Goal: Check status: Check status

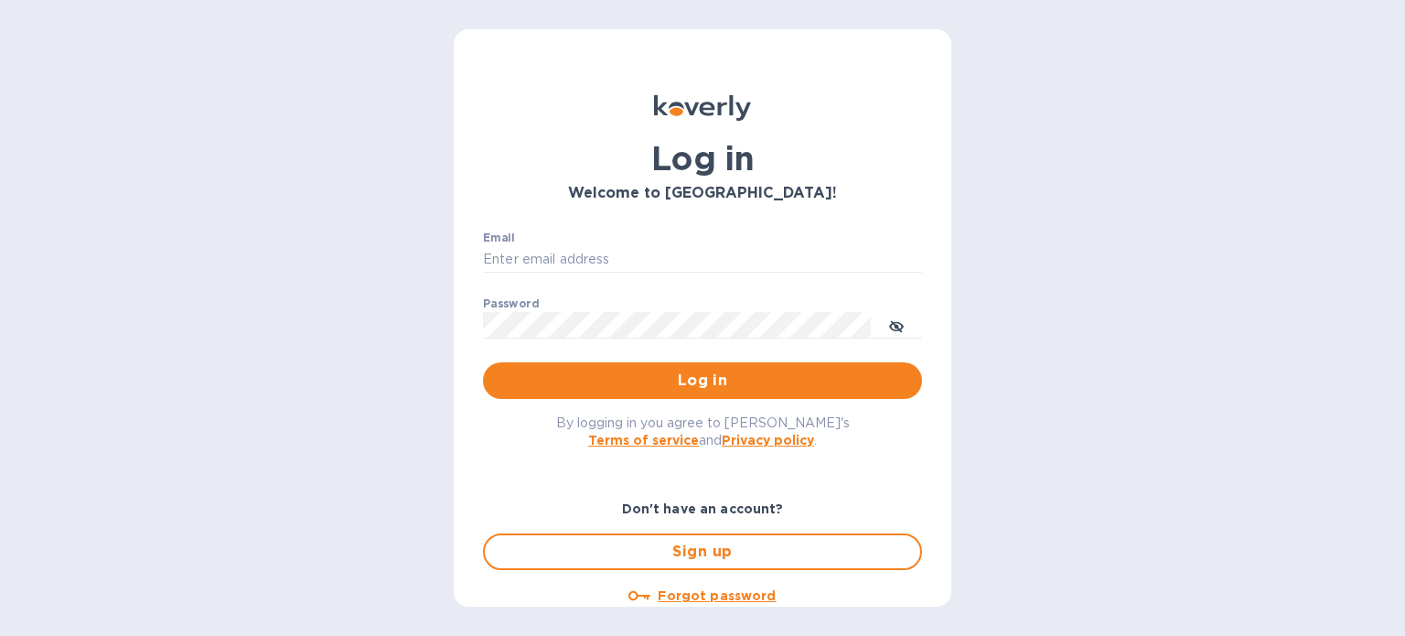
type input "accounting@naturahealthproducts.com"
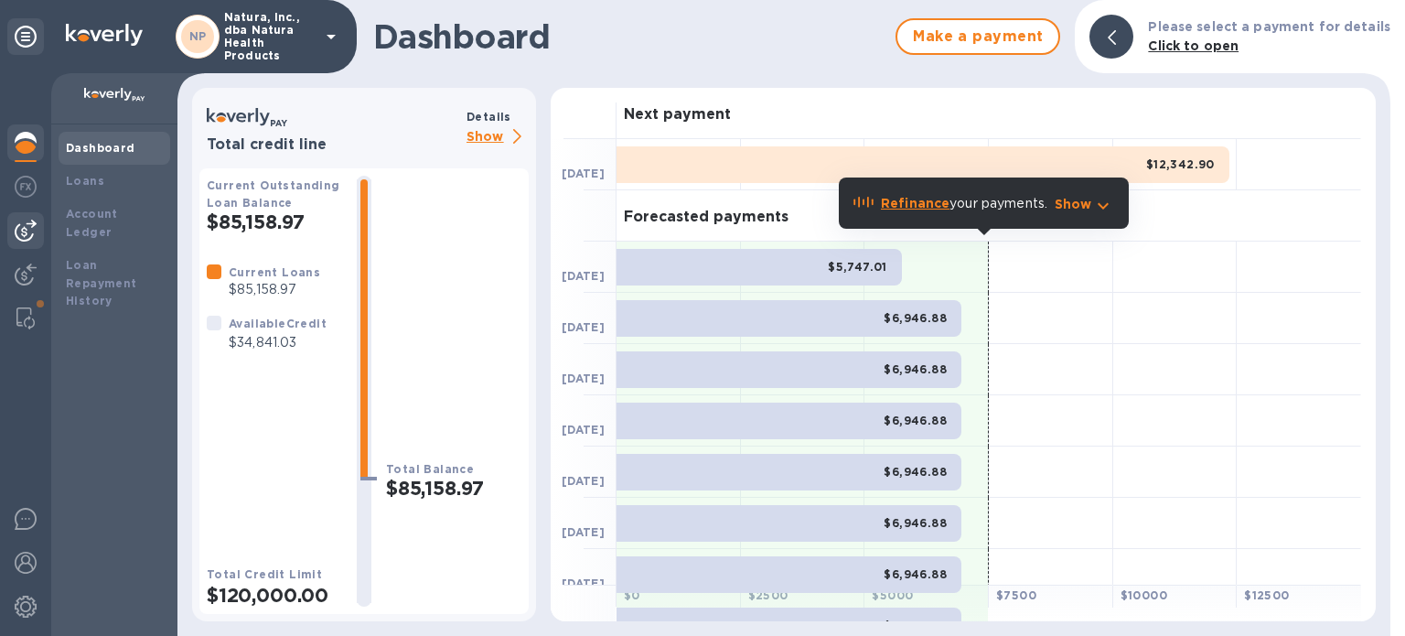
click at [25, 225] on img at bounding box center [26, 230] width 22 height 22
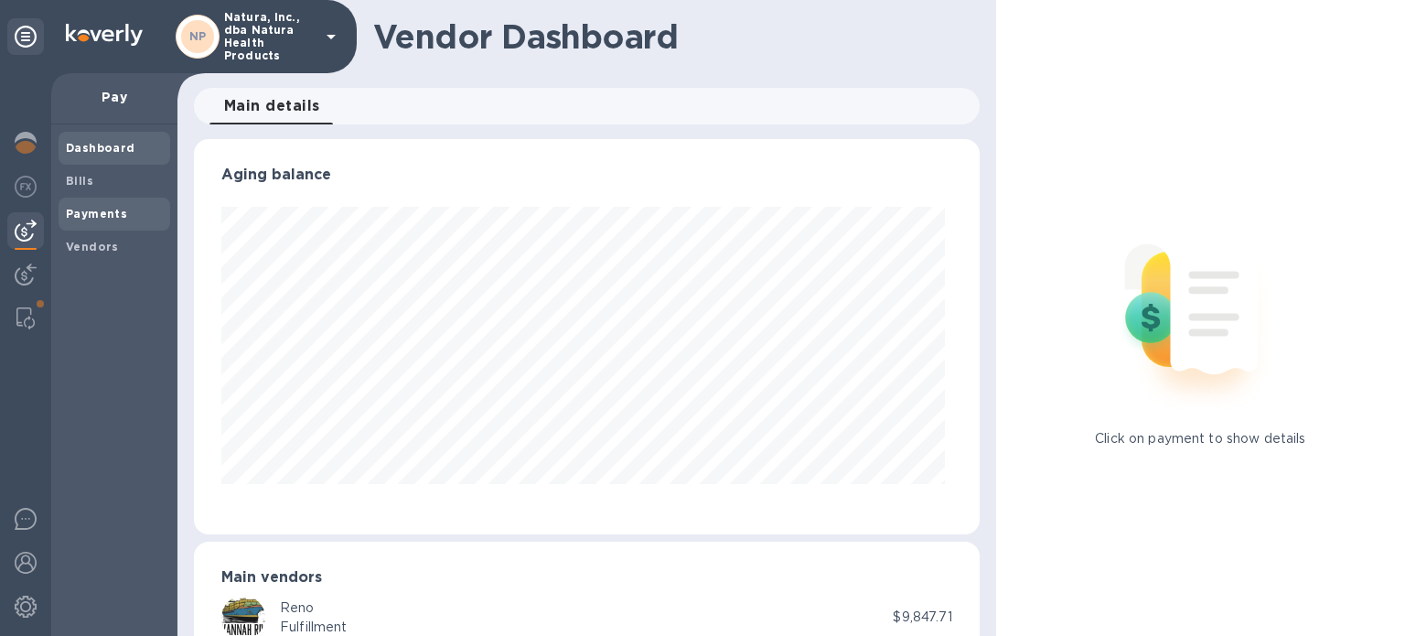
click at [105, 215] on b "Payments" at bounding box center [96, 214] width 61 height 14
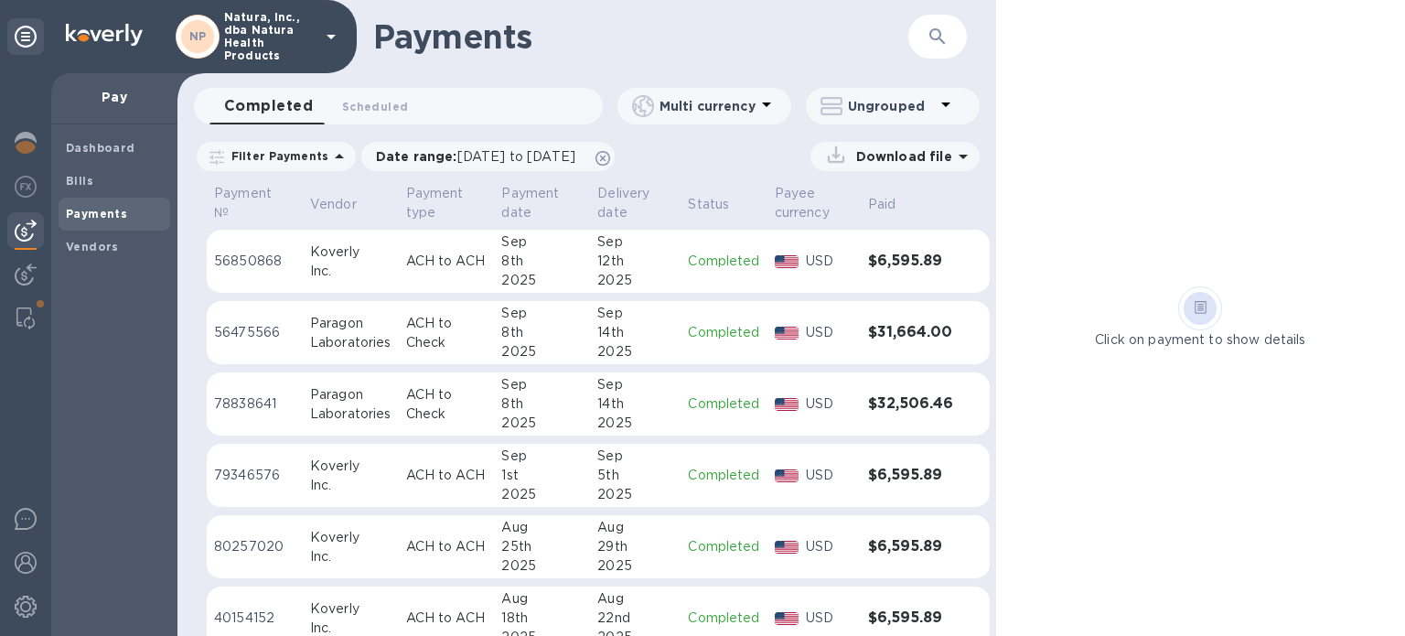
click at [723, 332] on p "Completed" at bounding box center [723, 332] width 71 height 19
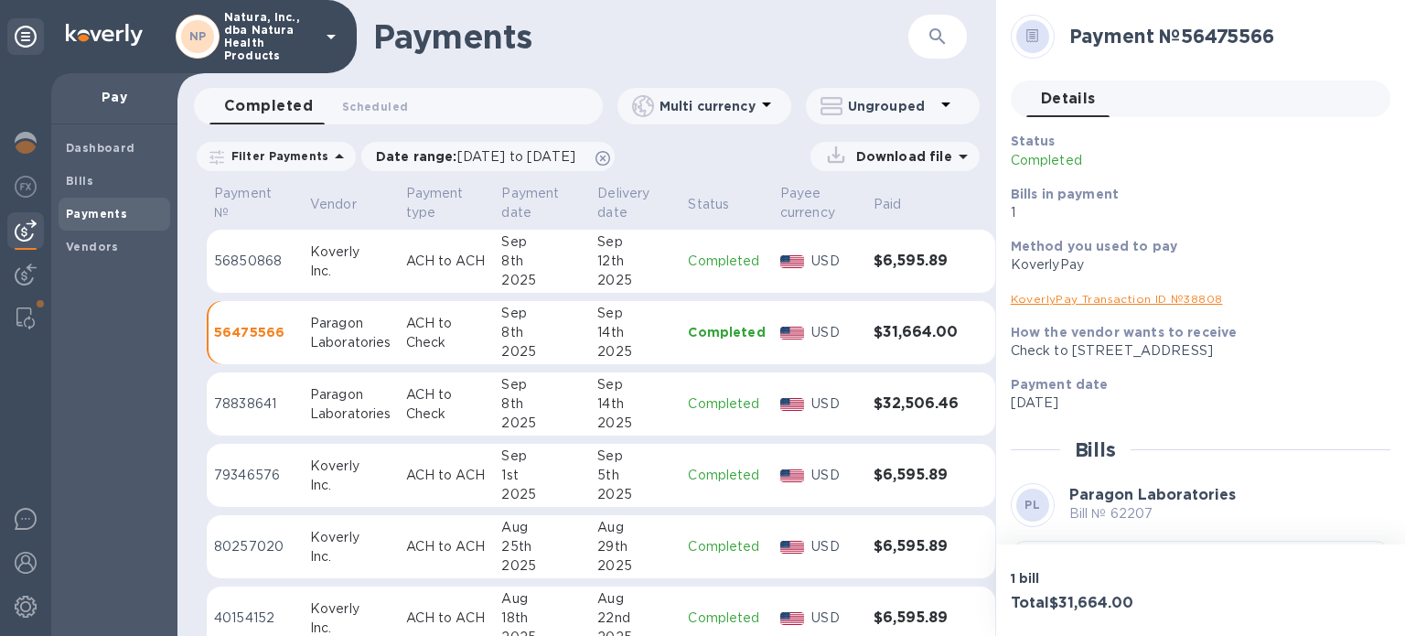
click at [1141, 298] on link "KoverlyPay Transaction ID № 38808" at bounding box center [1117, 299] width 212 height 14
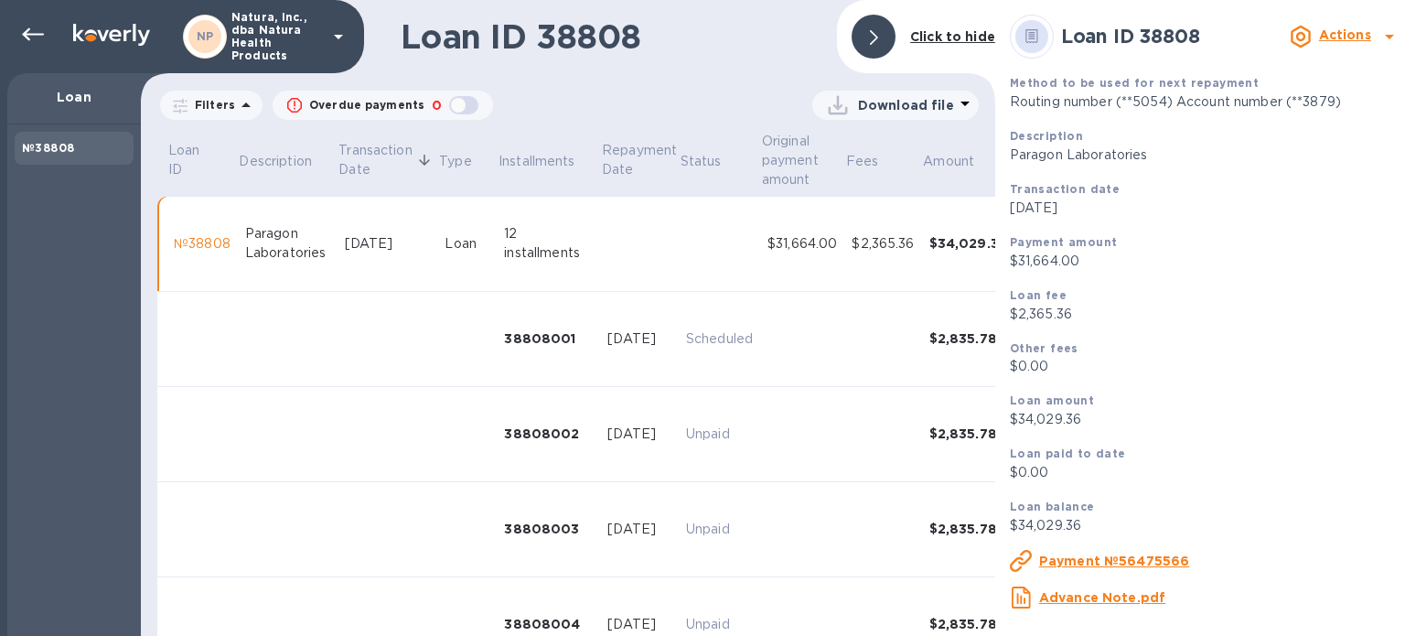
click at [951, 31] on b "Click to hide" at bounding box center [952, 36] width 85 height 15
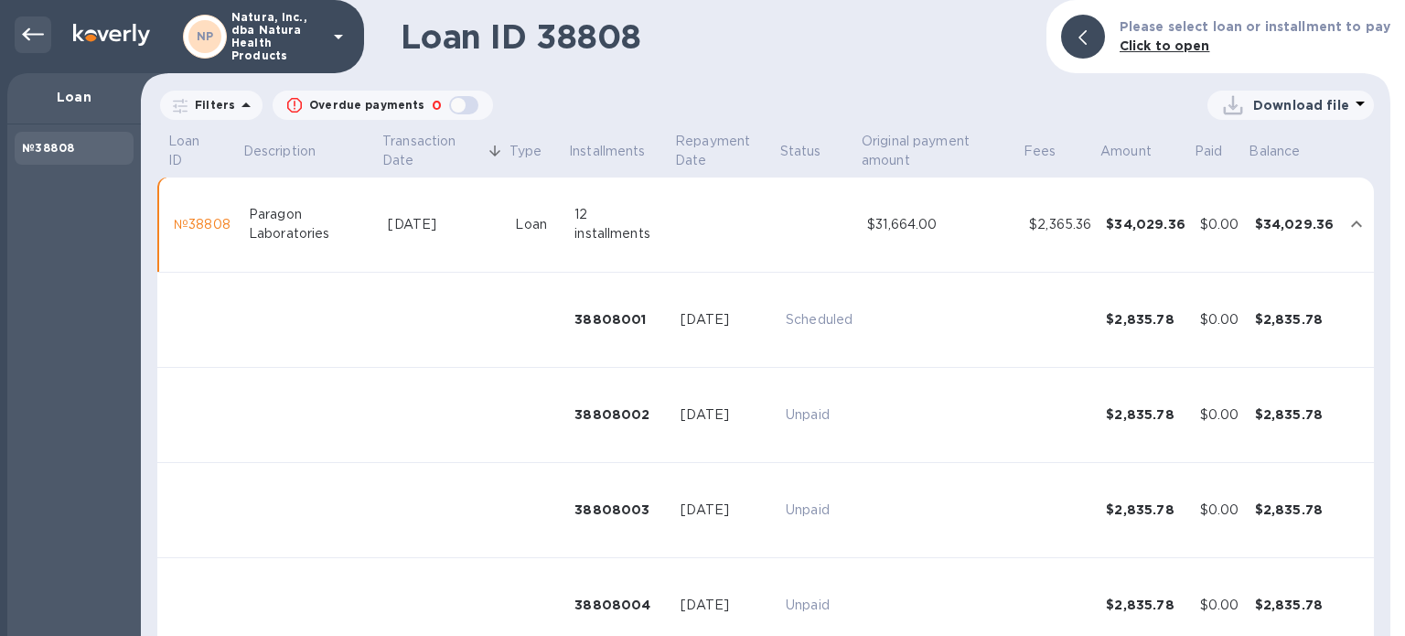
click at [29, 27] on icon at bounding box center [33, 35] width 22 height 22
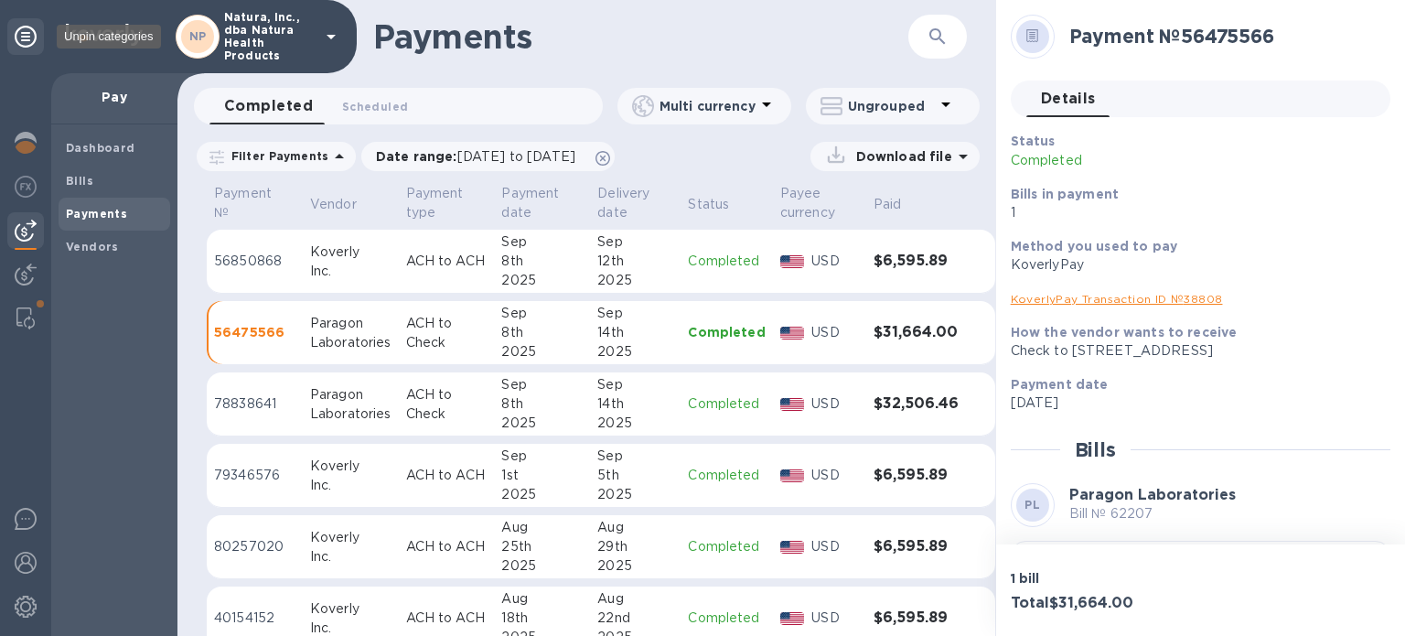
click at [24, 29] on icon at bounding box center [26, 37] width 22 height 22
click at [26, 562] on img at bounding box center [26, 562] width 22 height 22
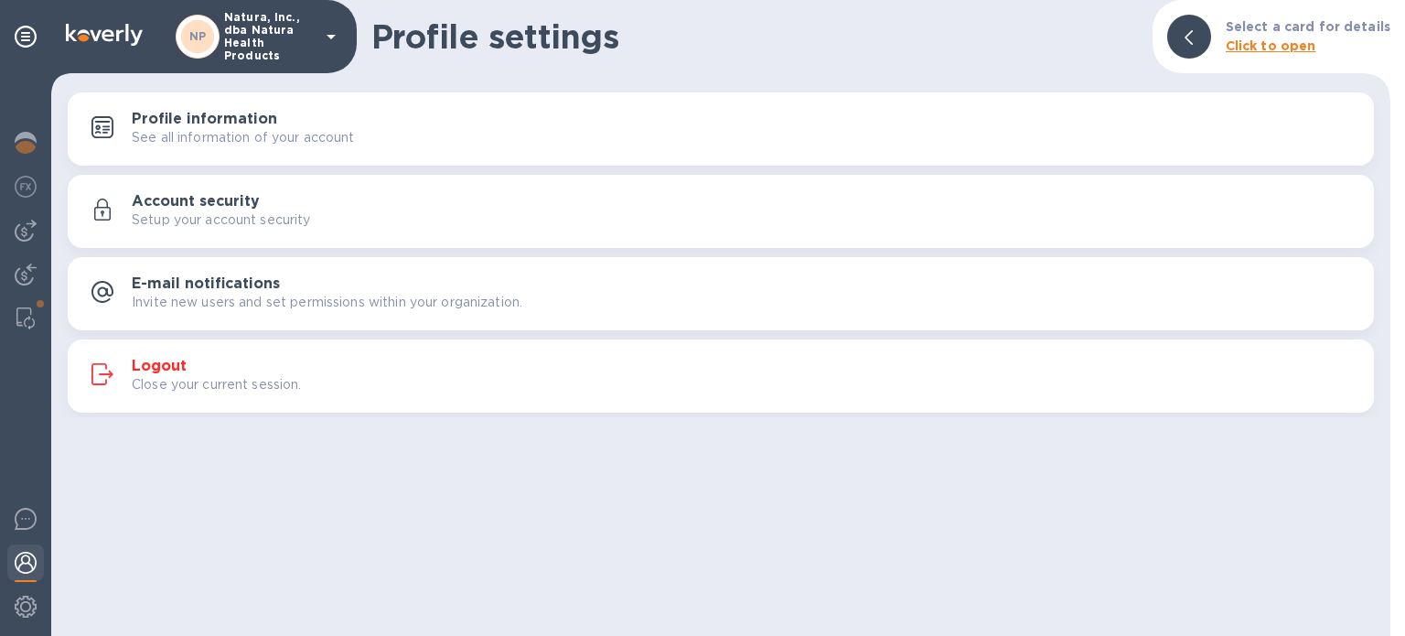
click at [168, 365] on h3 "Logout" at bounding box center [159, 366] width 55 height 17
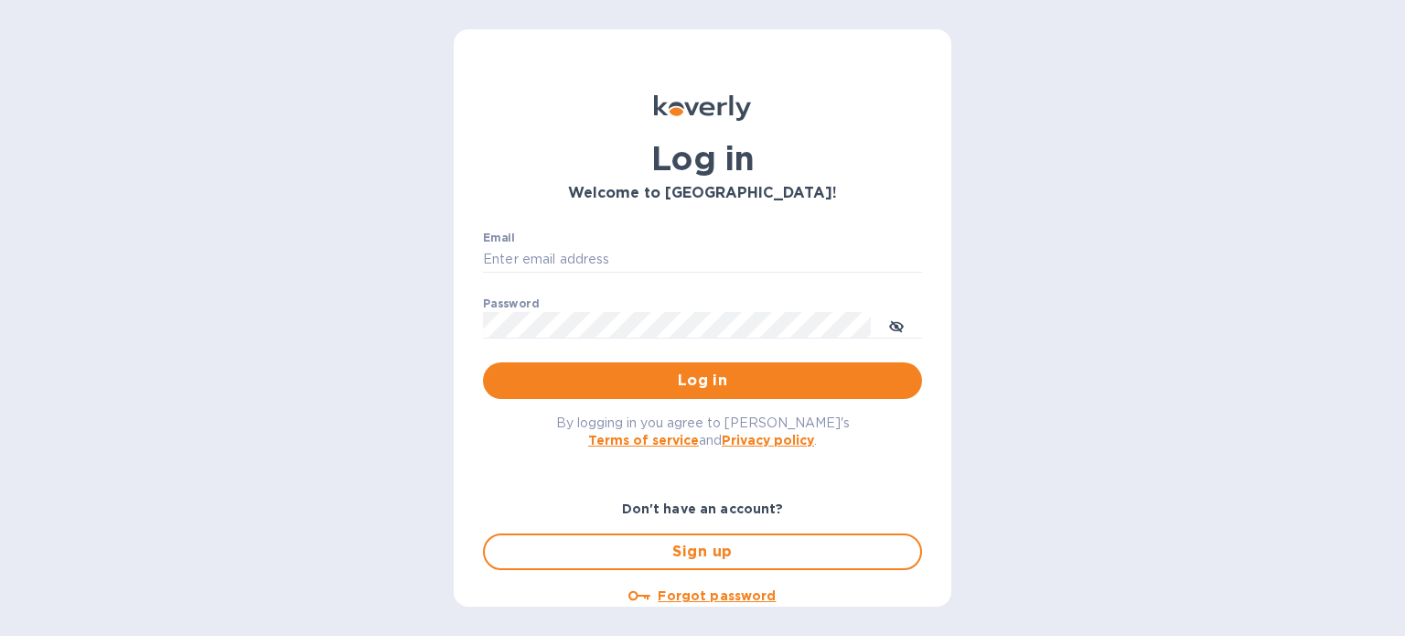
type input "[EMAIL_ADDRESS][DOMAIN_NAME]"
drag, startPoint x: 525, startPoint y: 261, endPoint x: 461, endPoint y: 266, distance: 64.3
click at [460, 262] on div "Log in Welcome to [GEOGRAPHIC_DATA]! Email [EMAIL_ADDRESS][DOMAIN_NAME] ​ Passw…" at bounding box center [703, 317] width 498 height 577
type input "[EMAIL_ADDRESS][DOMAIN_NAME]"
click at [669, 379] on span "Log in" at bounding box center [703, 380] width 410 height 22
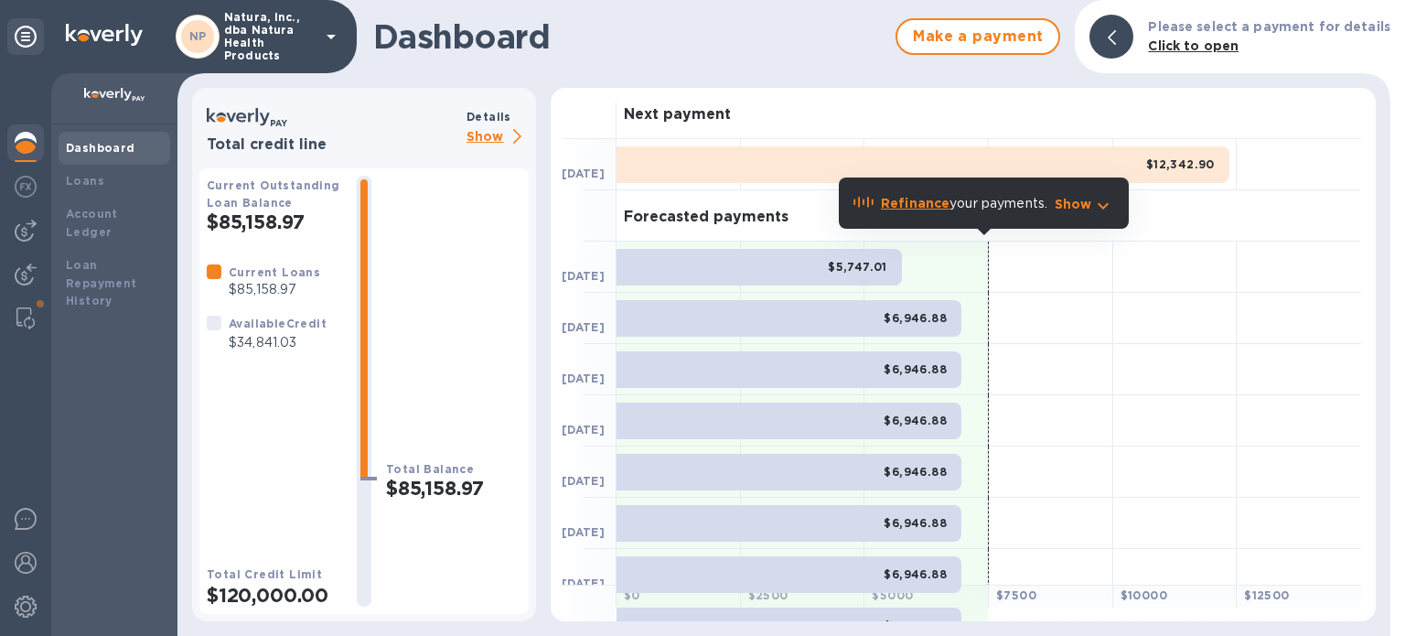
click at [1000, 108] on div "Next payment" at bounding box center [988, 113] width 744 height 51
click at [1187, 158] on b "$12,342.90" at bounding box center [1180, 164] width 69 height 14
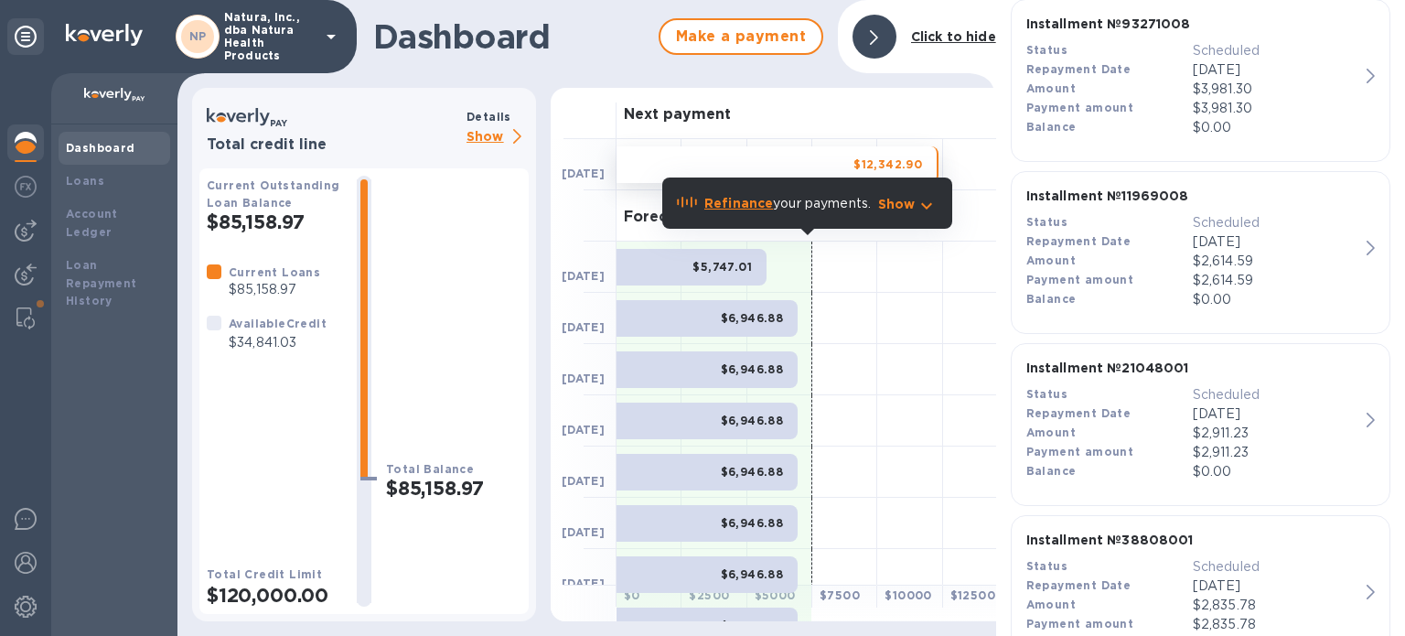
scroll to position [521, 0]
